Goal: Task Accomplishment & Management: Complete application form

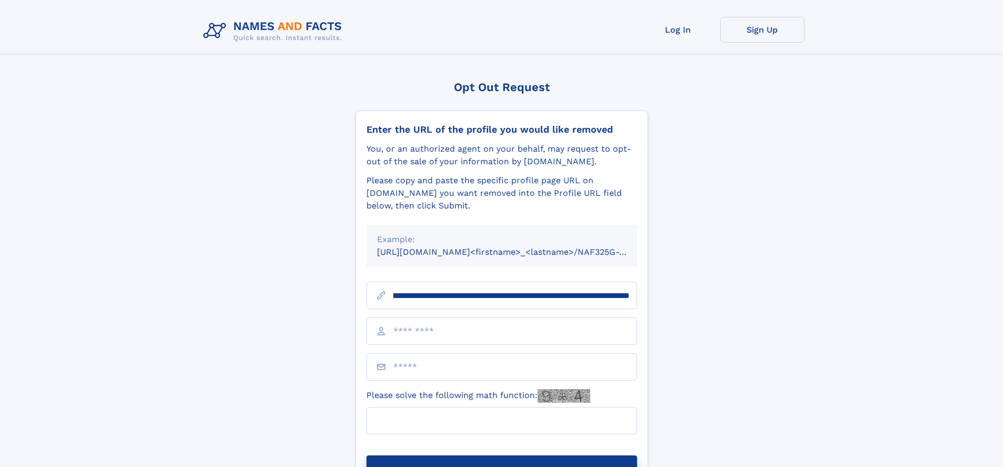
scroll to position [0, 130]
type input "**********"
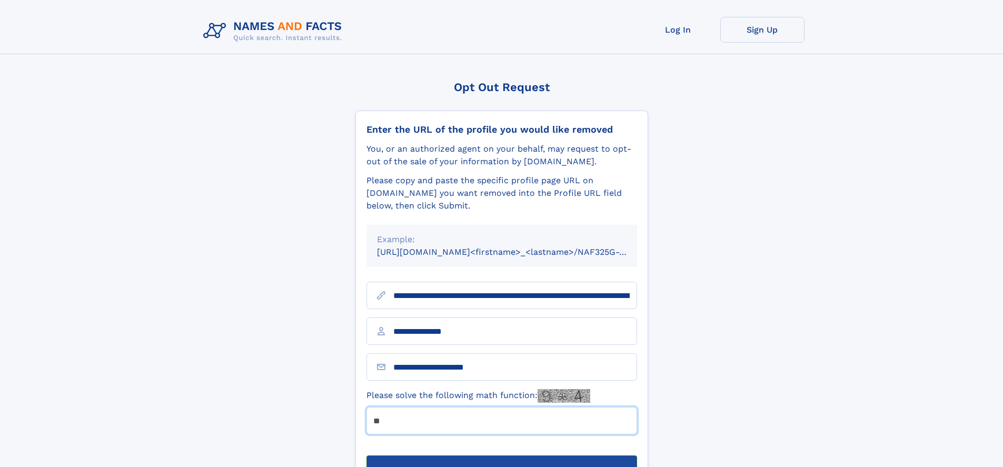
type input "**"
click at [501, 456] on button "Submit Opt Out Request" at bounding box center [502, 473] width 271 height 34
